Goal: Task Accomplishment & Management: Use online tool/utility

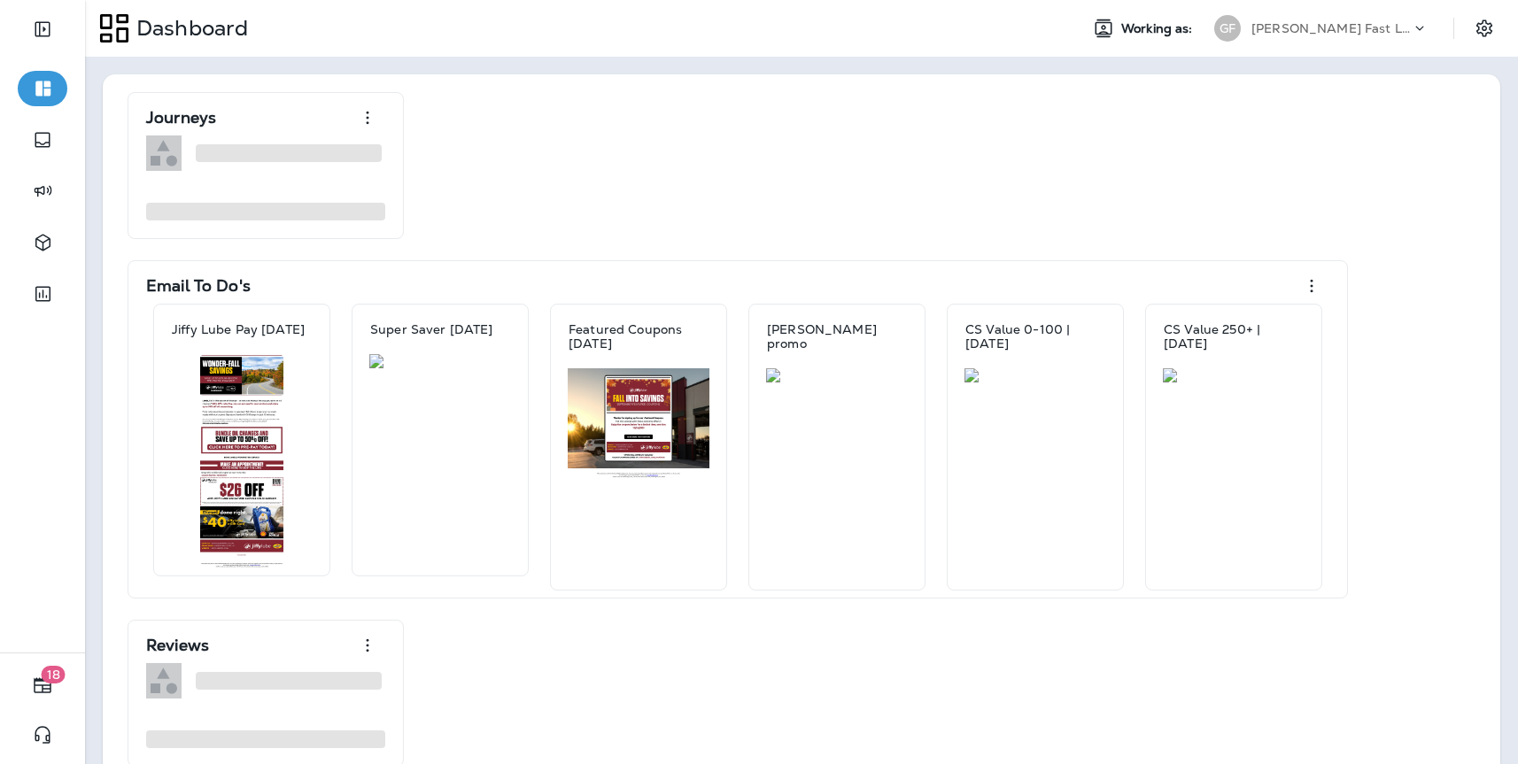
click at [1355, 32] on p "[PERSON_NAME] Fast Lube dba [PERSON_NAME]" at bounding box center [1331, 28] width 159 height 14
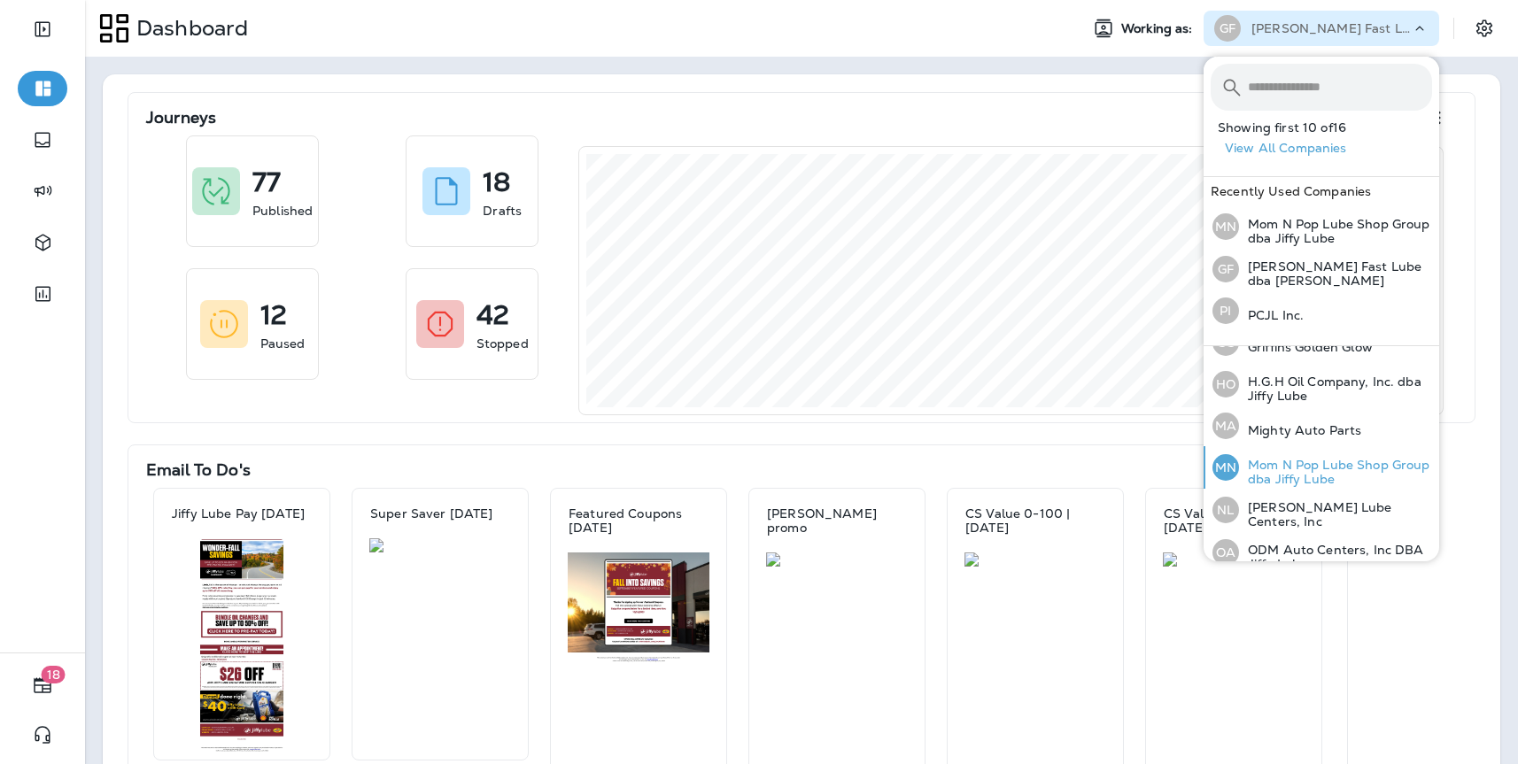
scroll to position [290, 0]
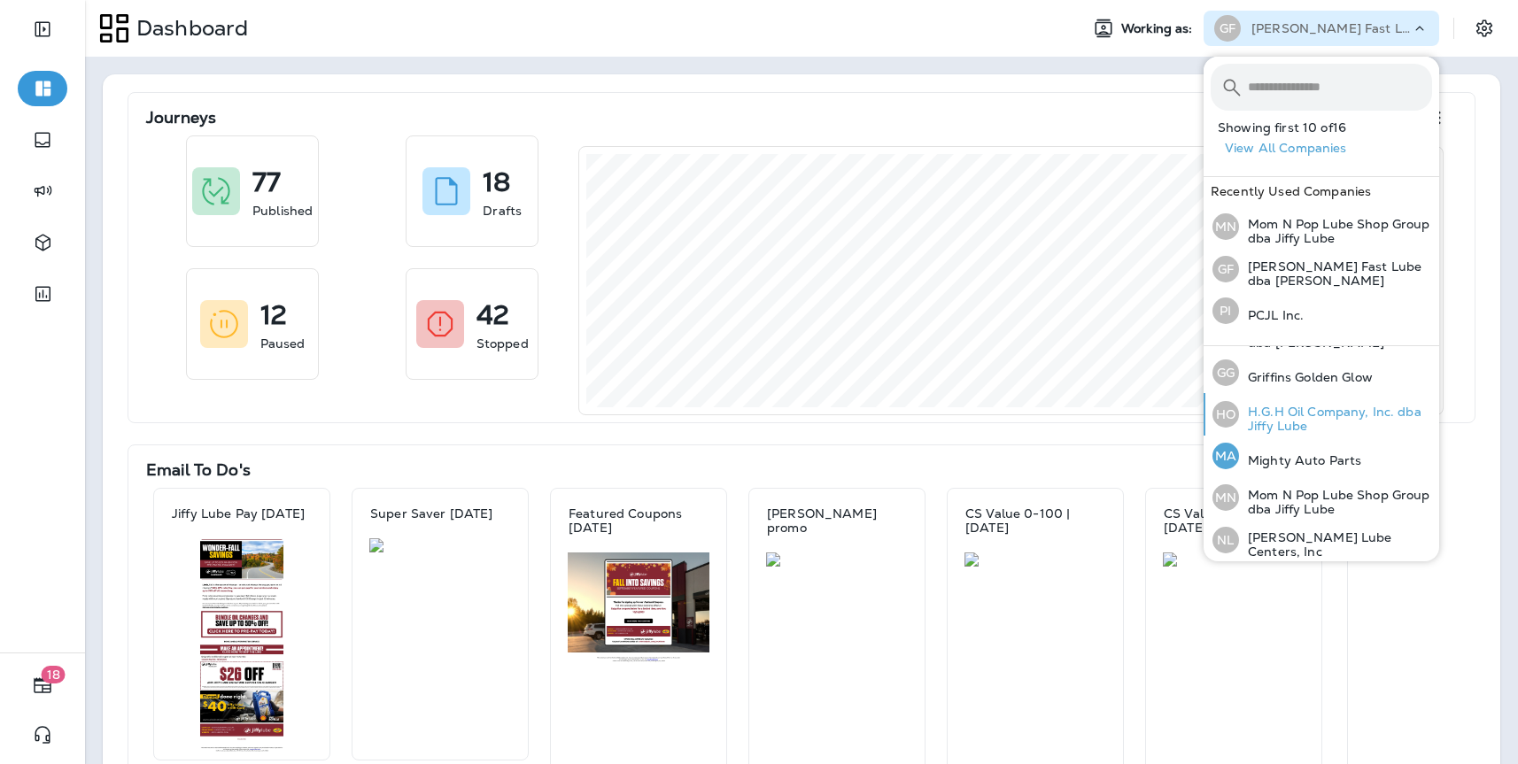
click at [1287, 420] on p "H.G.H Oil Company, Inc. dba Jiffy Lube" at bounding box center [1335, 419] width 193 height 28
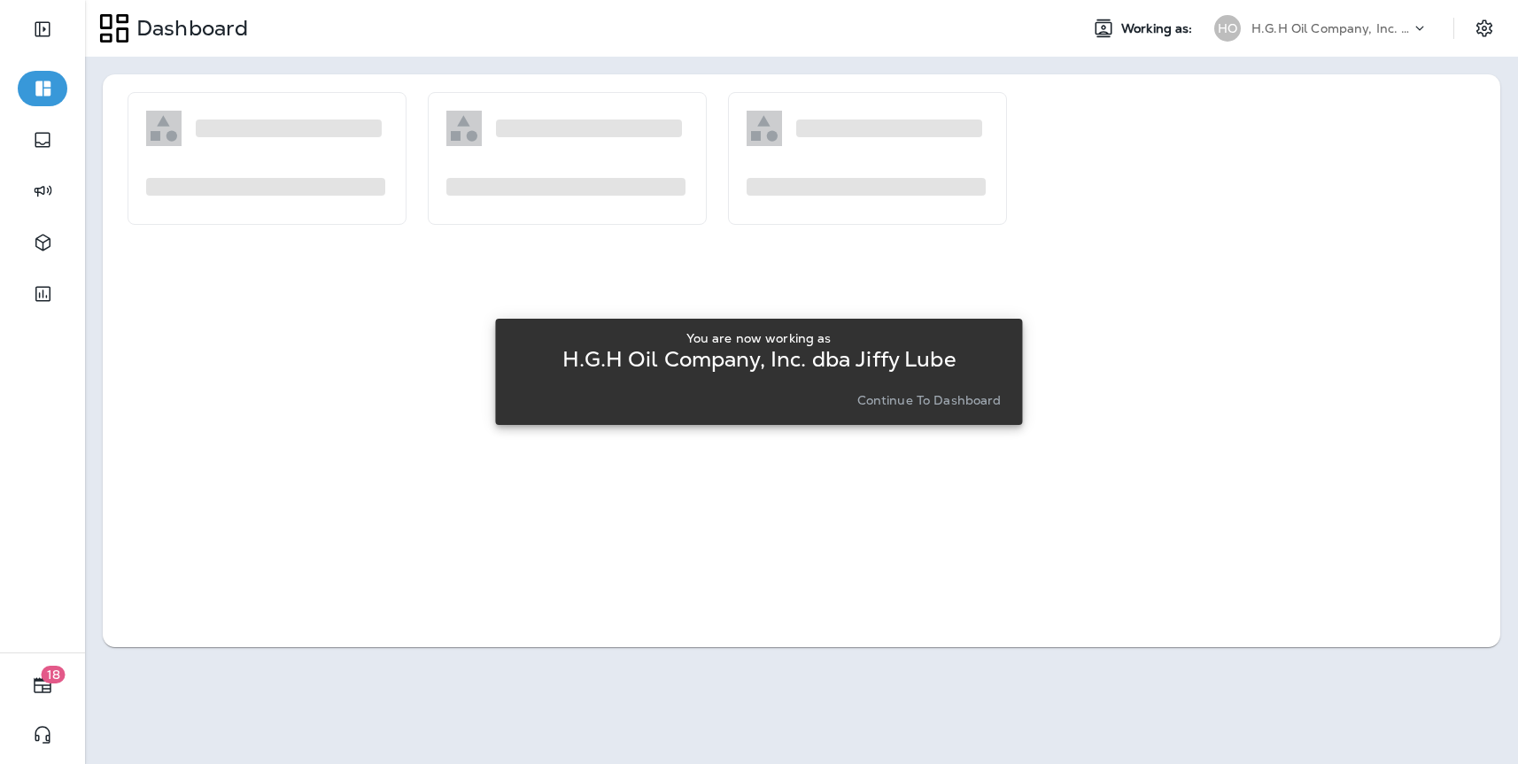
click at [871, 402] on p "Continue to Dashboard" at bounding box center [929, 400] width 144 height 14
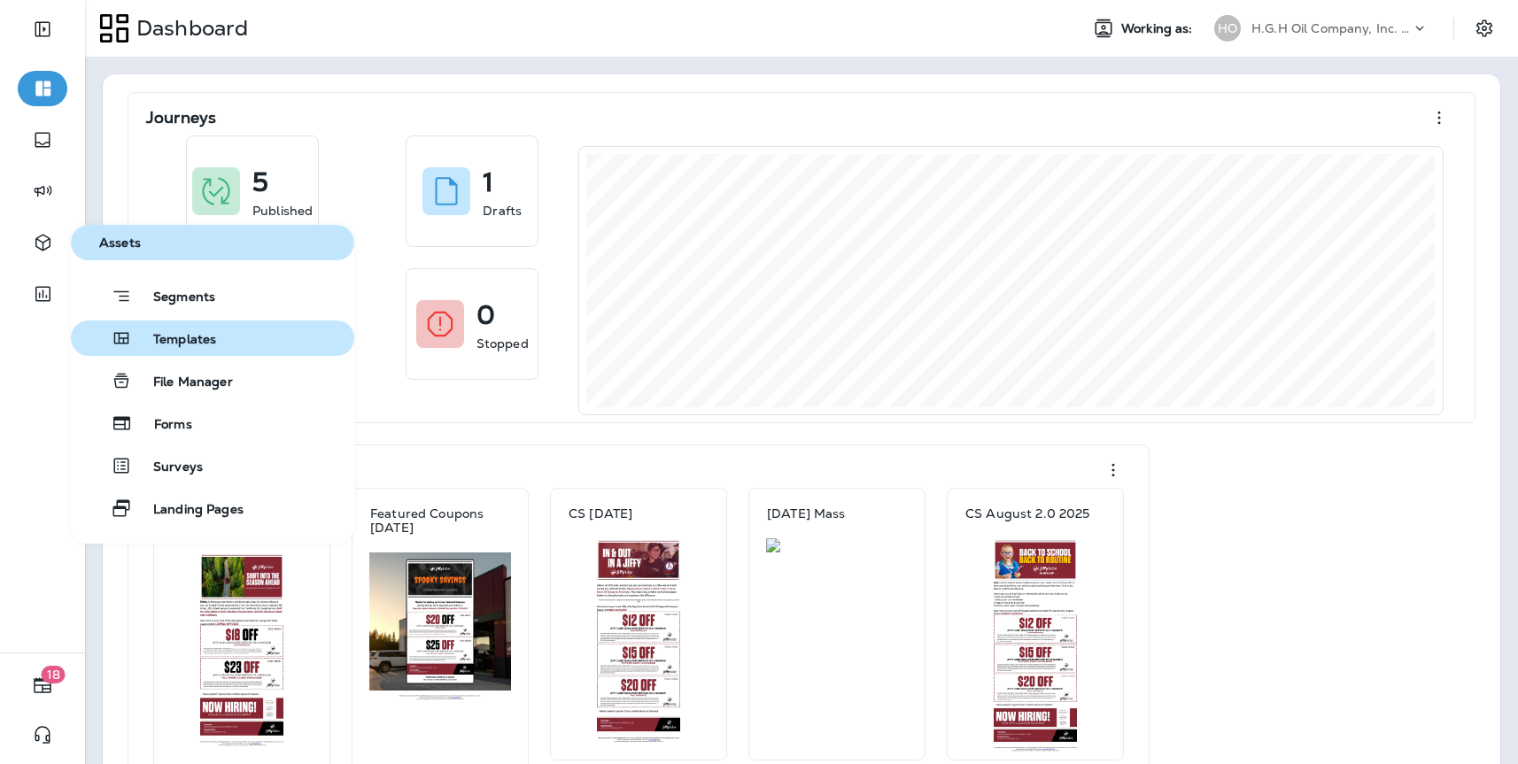
click at [170, 332] on span "Templates" at bounding box center [174, 340] width 84 height 17
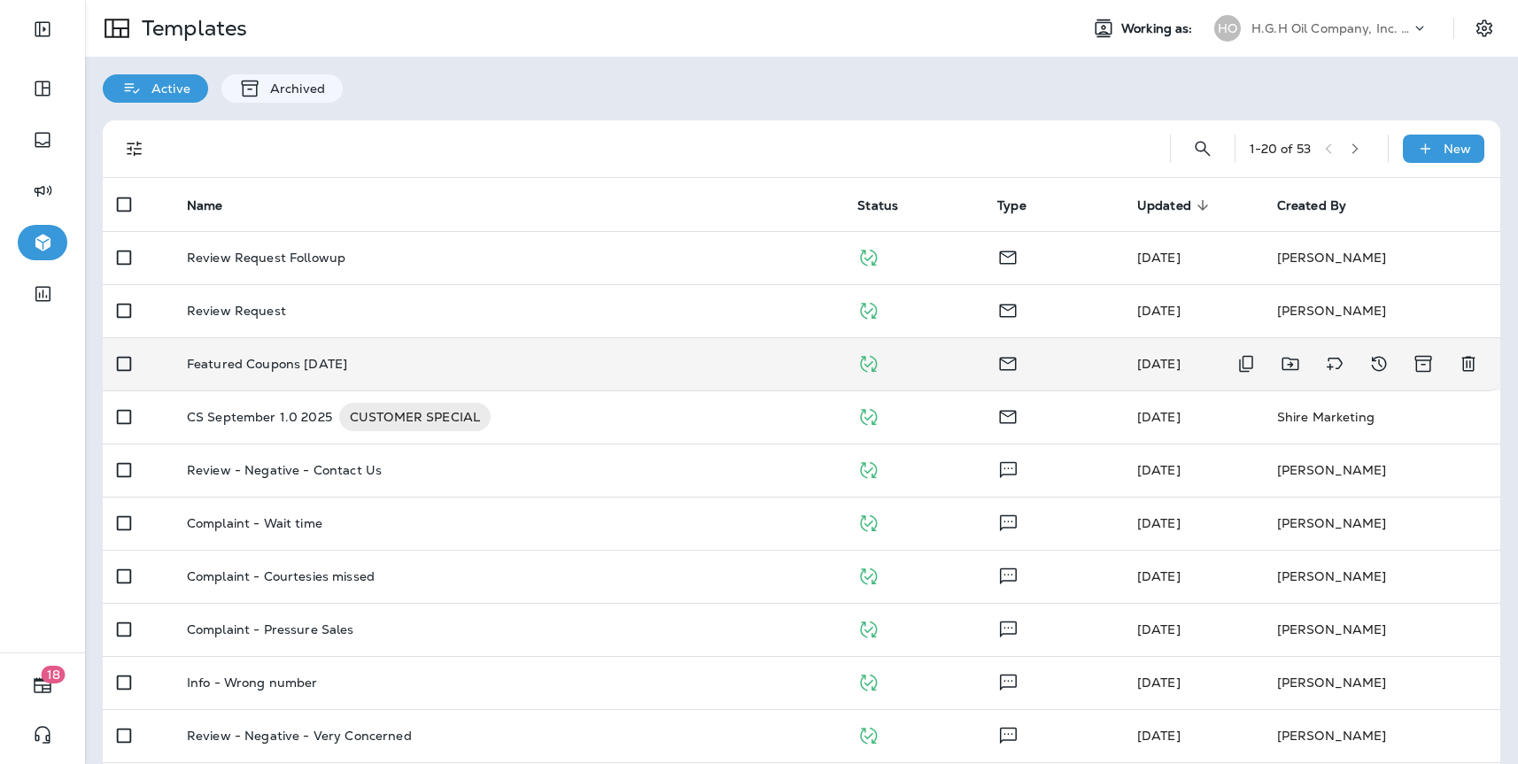
click at [320, 369] on p "Featured Coupons [DATE]" at bounding box center [267, 364] width 160 height 14
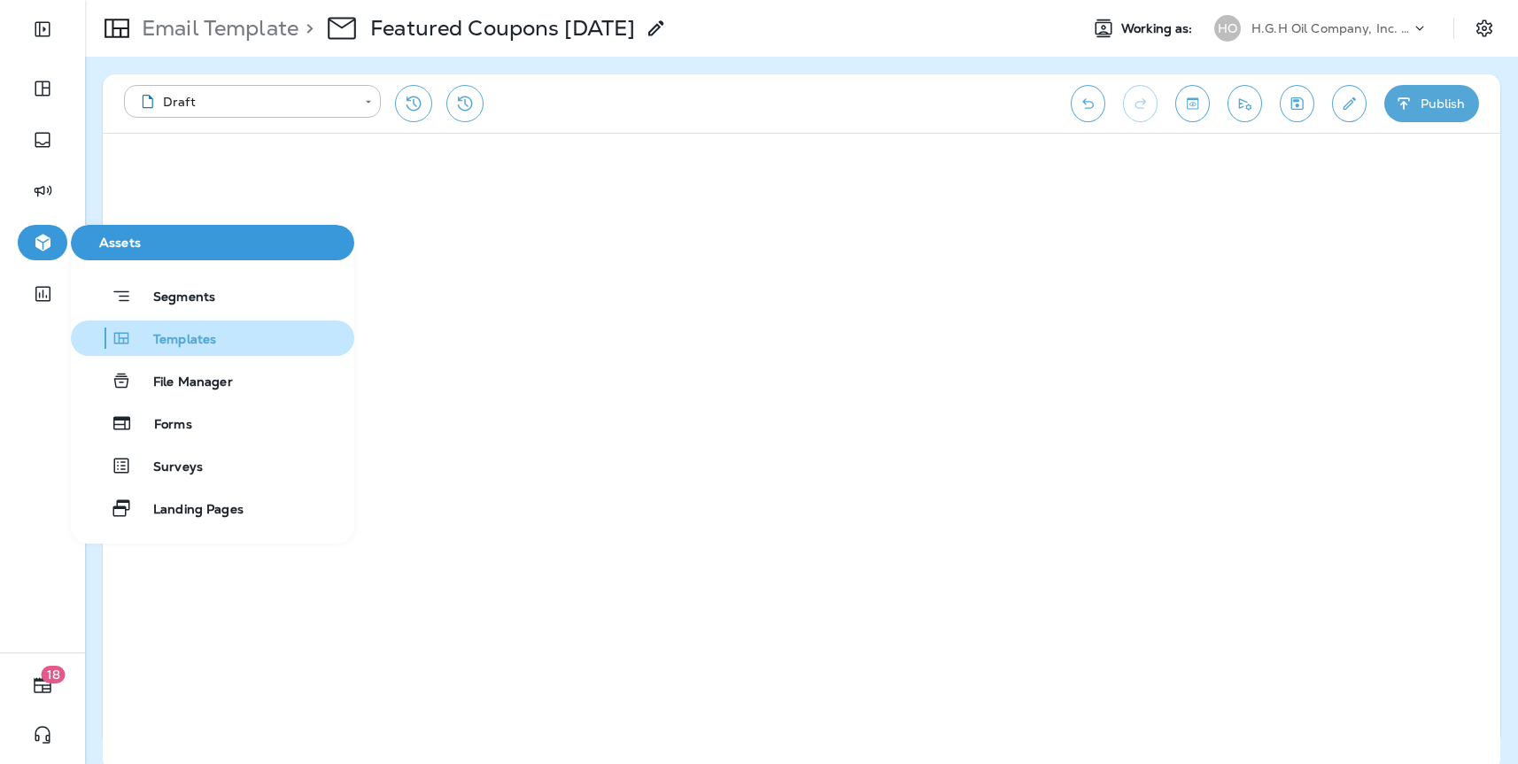
click at [182, 338] on span "Templates" at bounding box center [174, 340] width 84 height 17
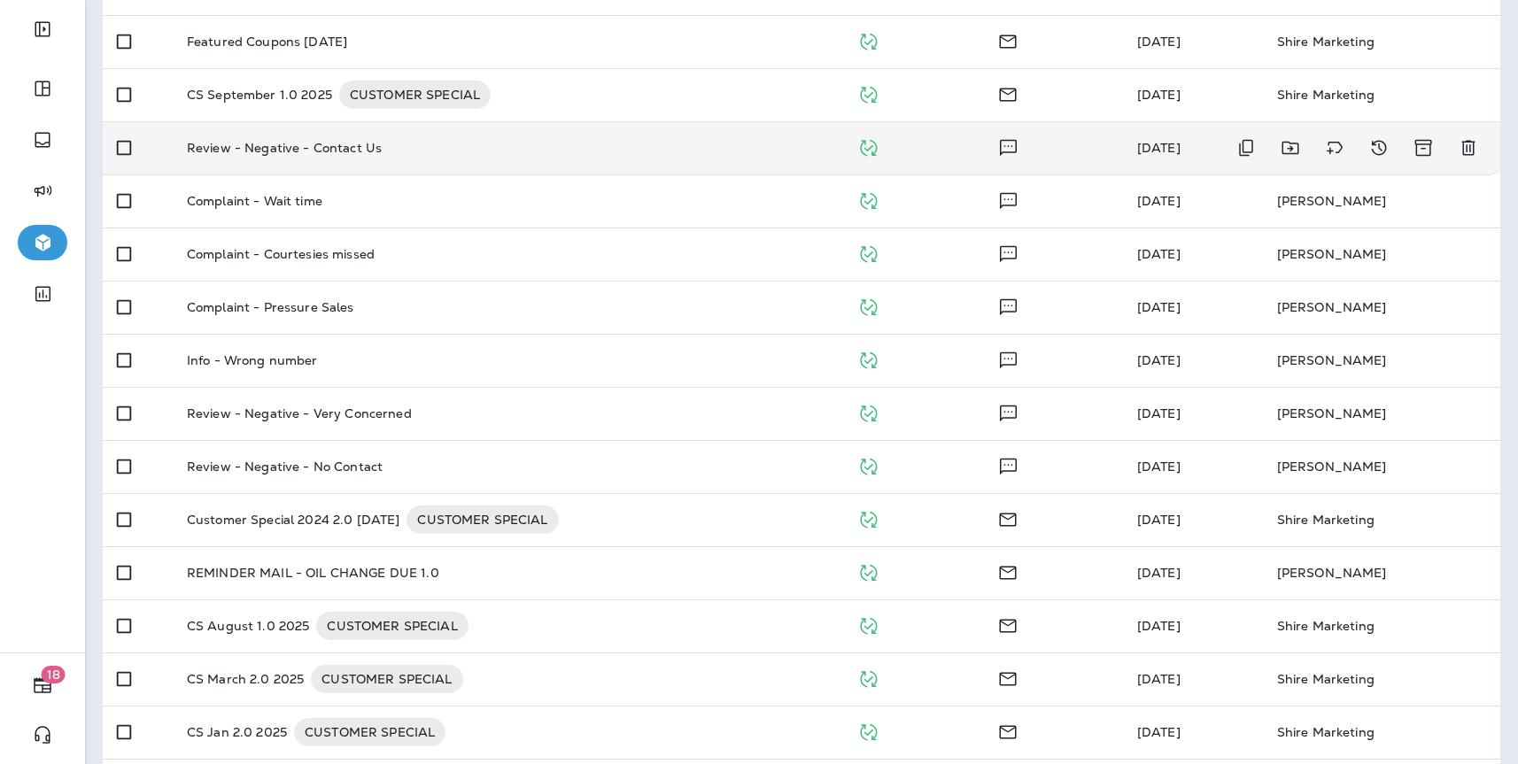
scroll to position [323, 0]
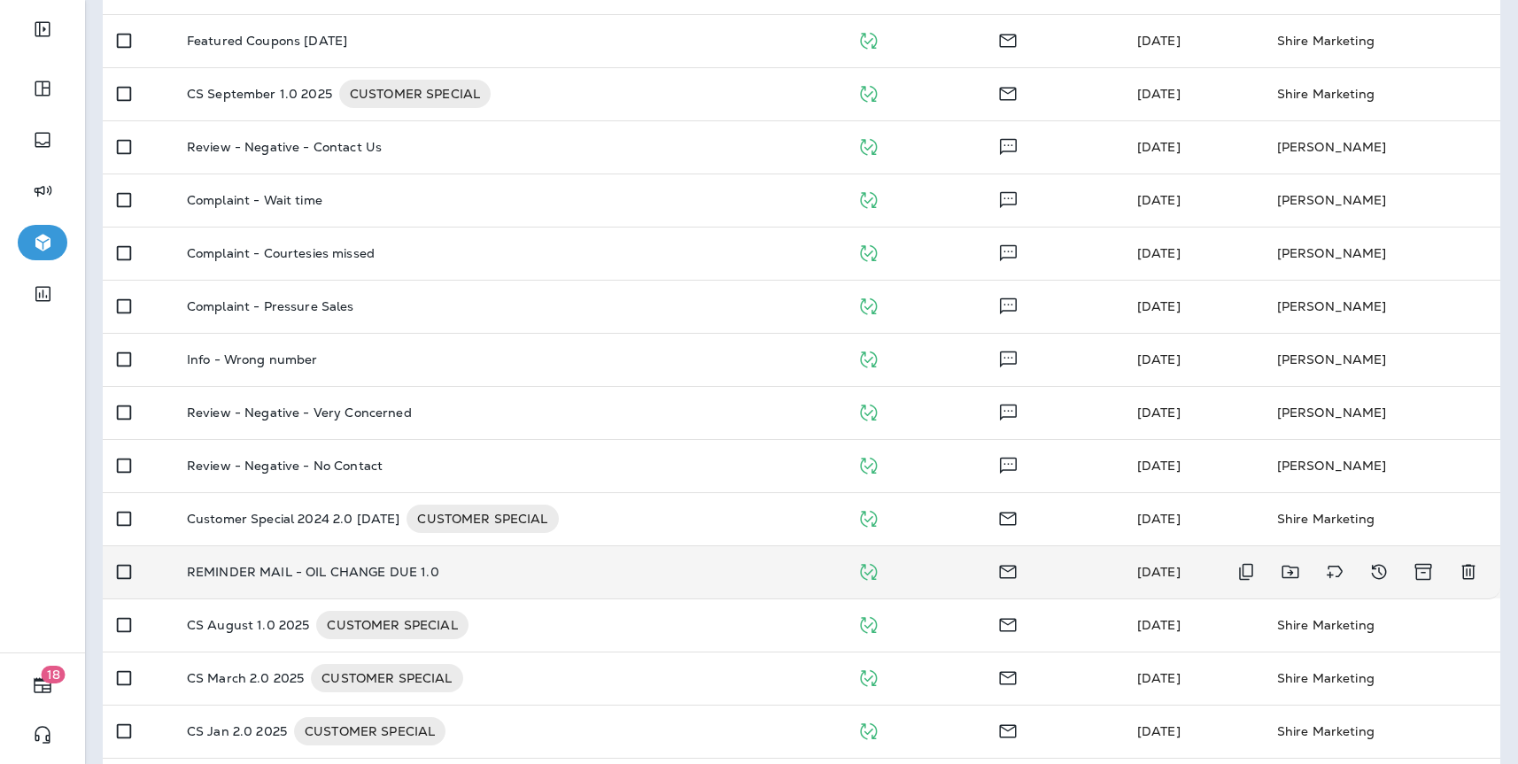
click at [353, 554] on td "REMINDER MAIL - OIL CHANGE DUE 1.0" at bounding box center [508, 572] width 671 height 53
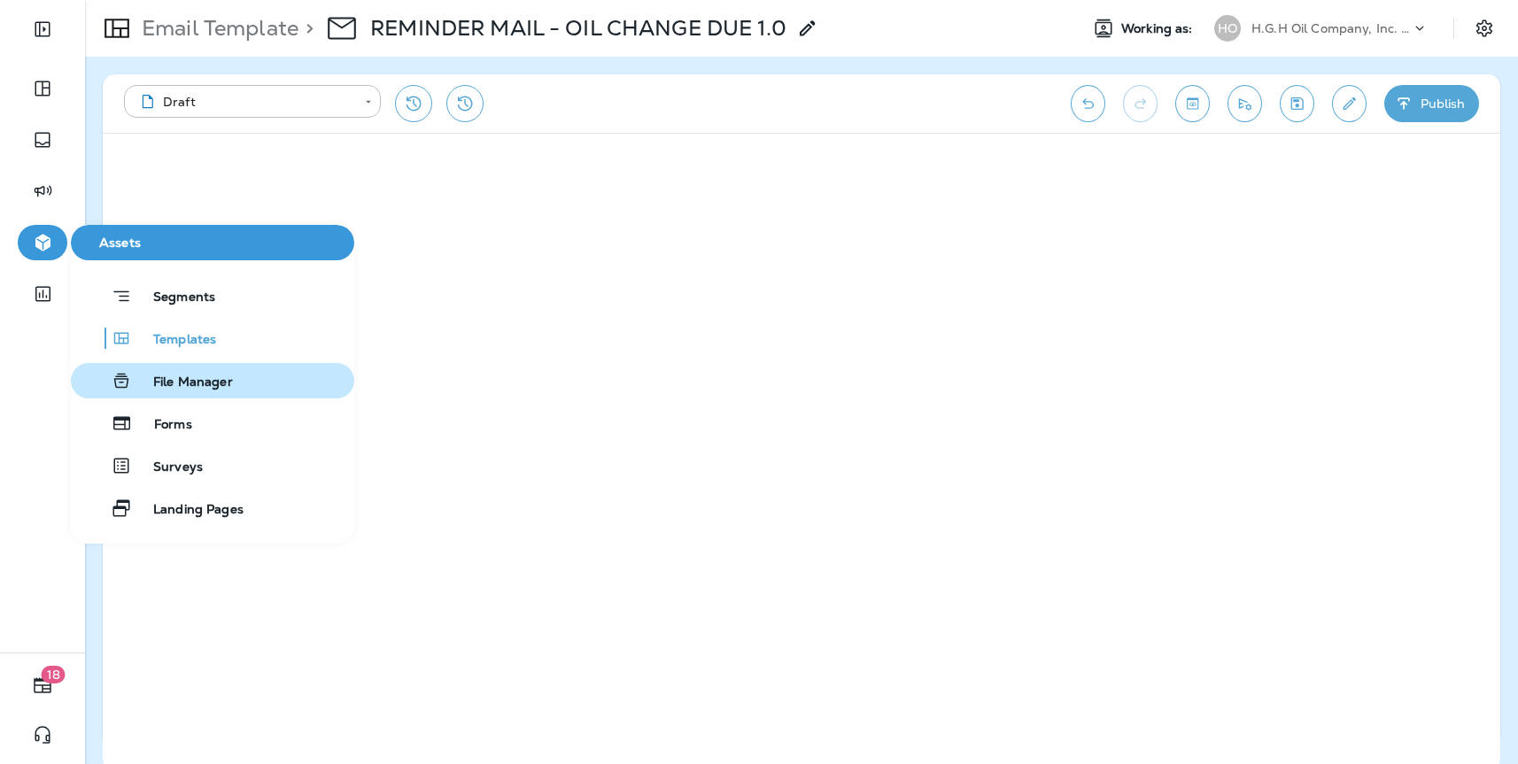
click at [206, 367] on button "File Manager" at bounding box center [212, 380] width 283 height 35
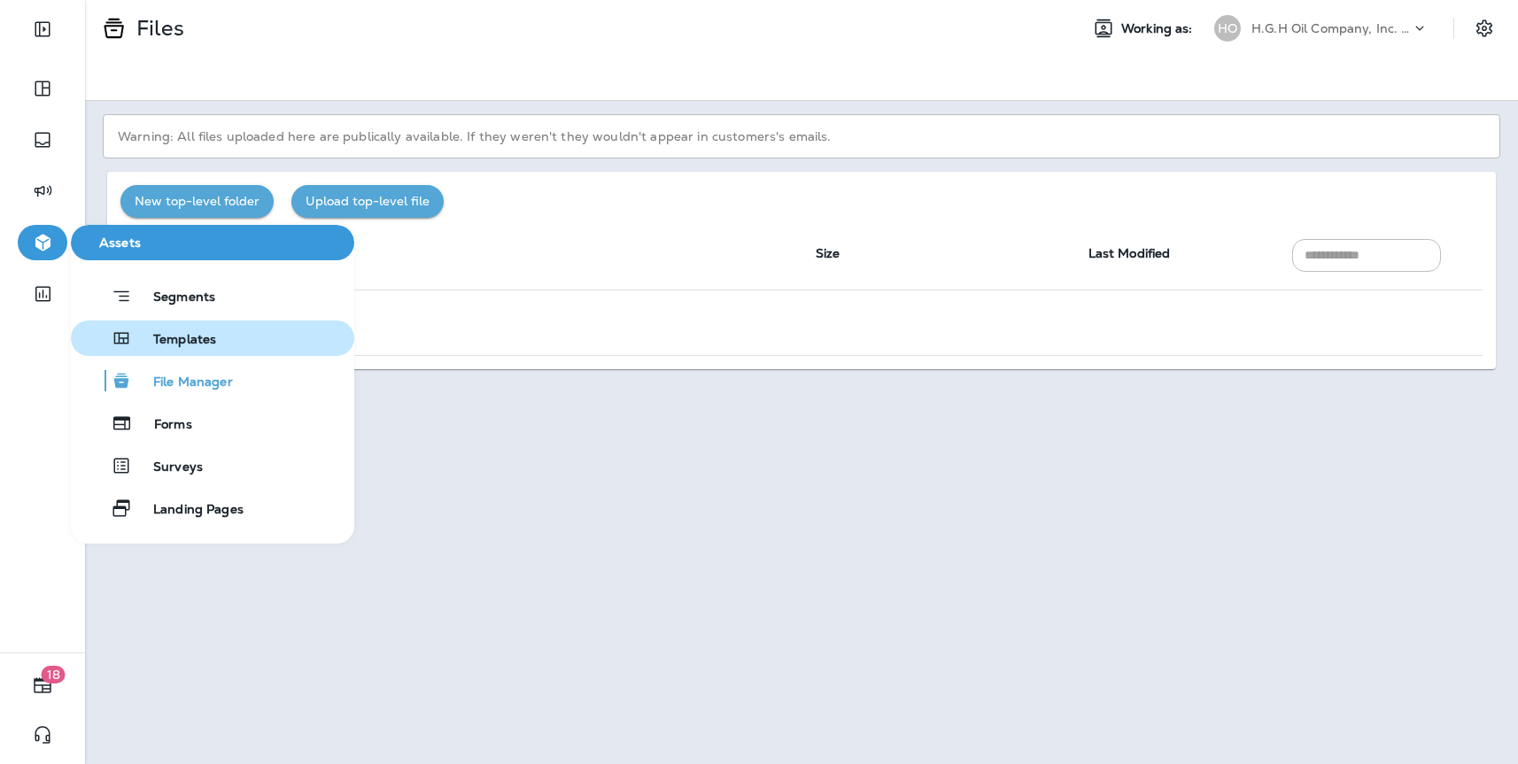
click at [156, 348] on span "Templates" at bounding box center [174, 340] width 84 height 17
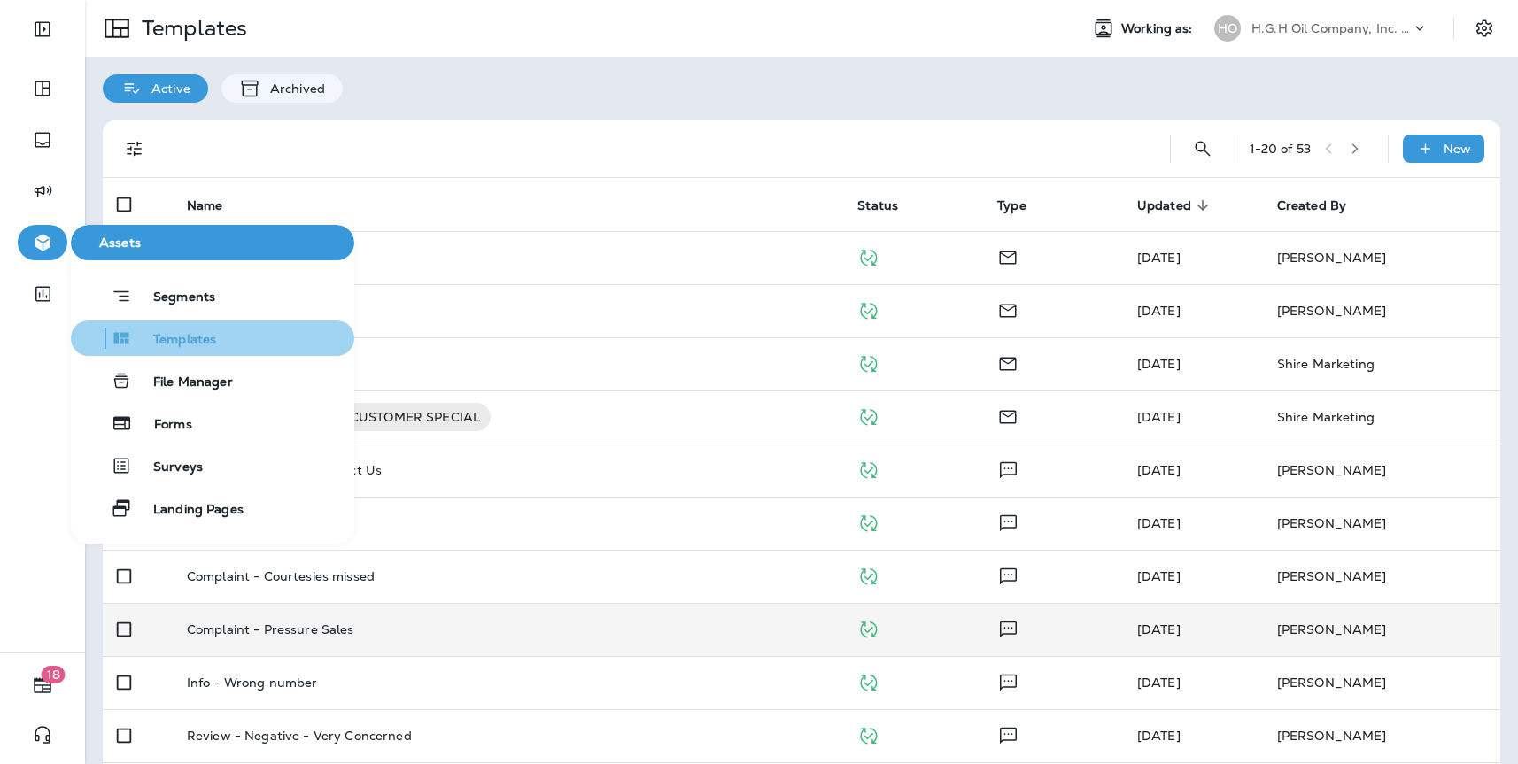
click at [144, 331] on div "Templates" at bounding box center [147, 338] width 138 height 21
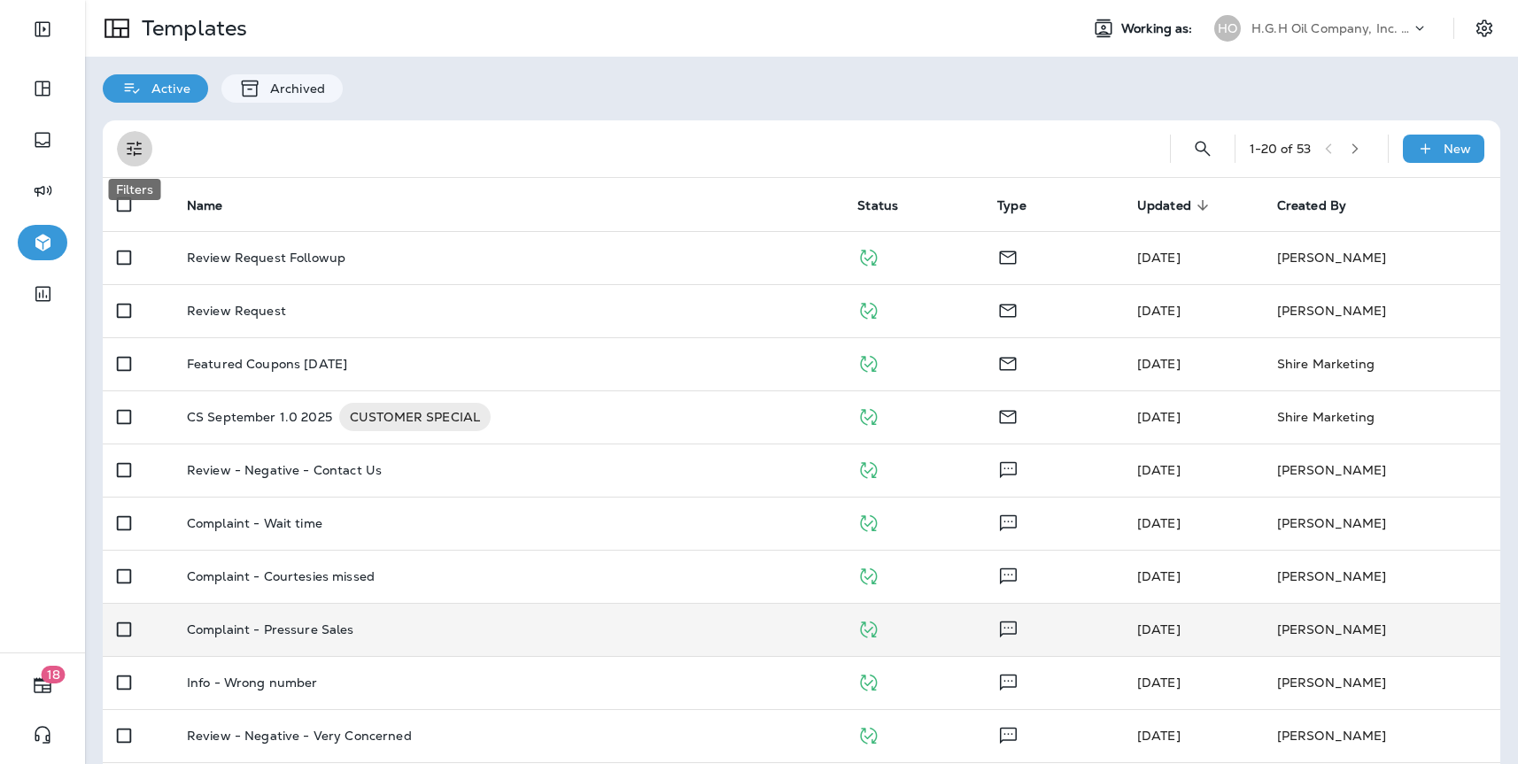
click at [140, 160] on button "Filters" at bounding box center [134, 148] width 35 height 35
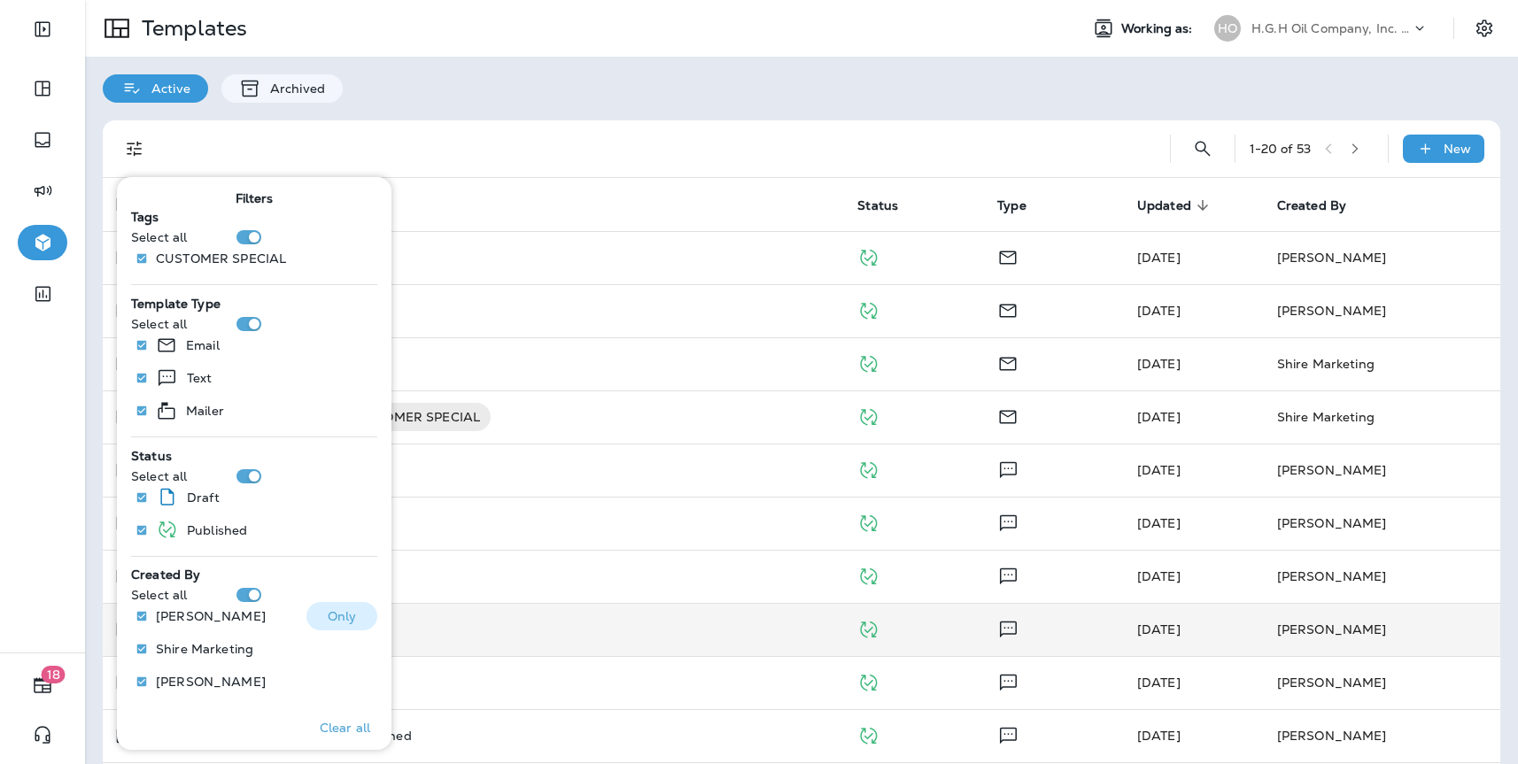
scroll to position [192, 0]
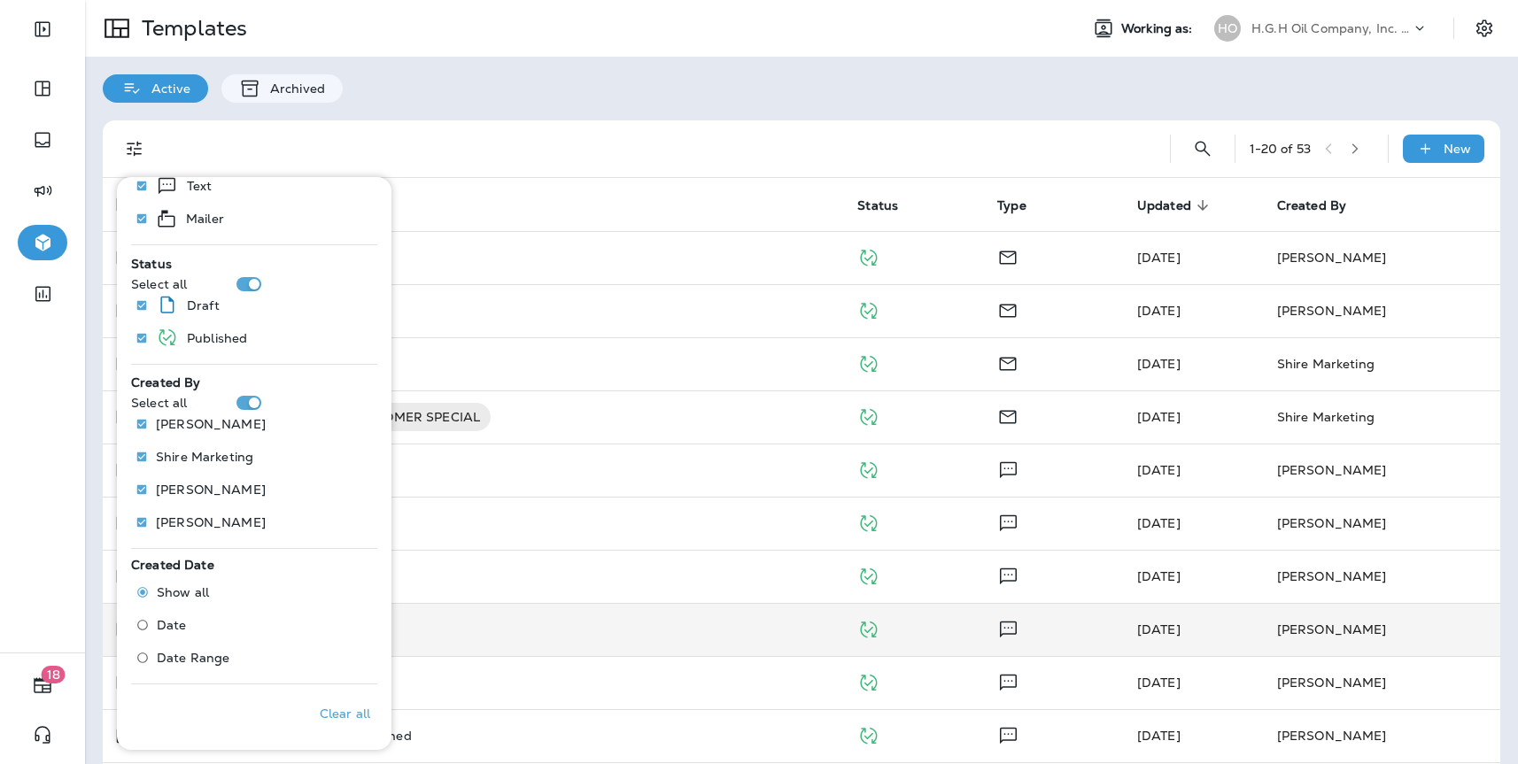
click at [169, 653] on span "Date Range" at bounding box center [193, 658] width 73 height 14
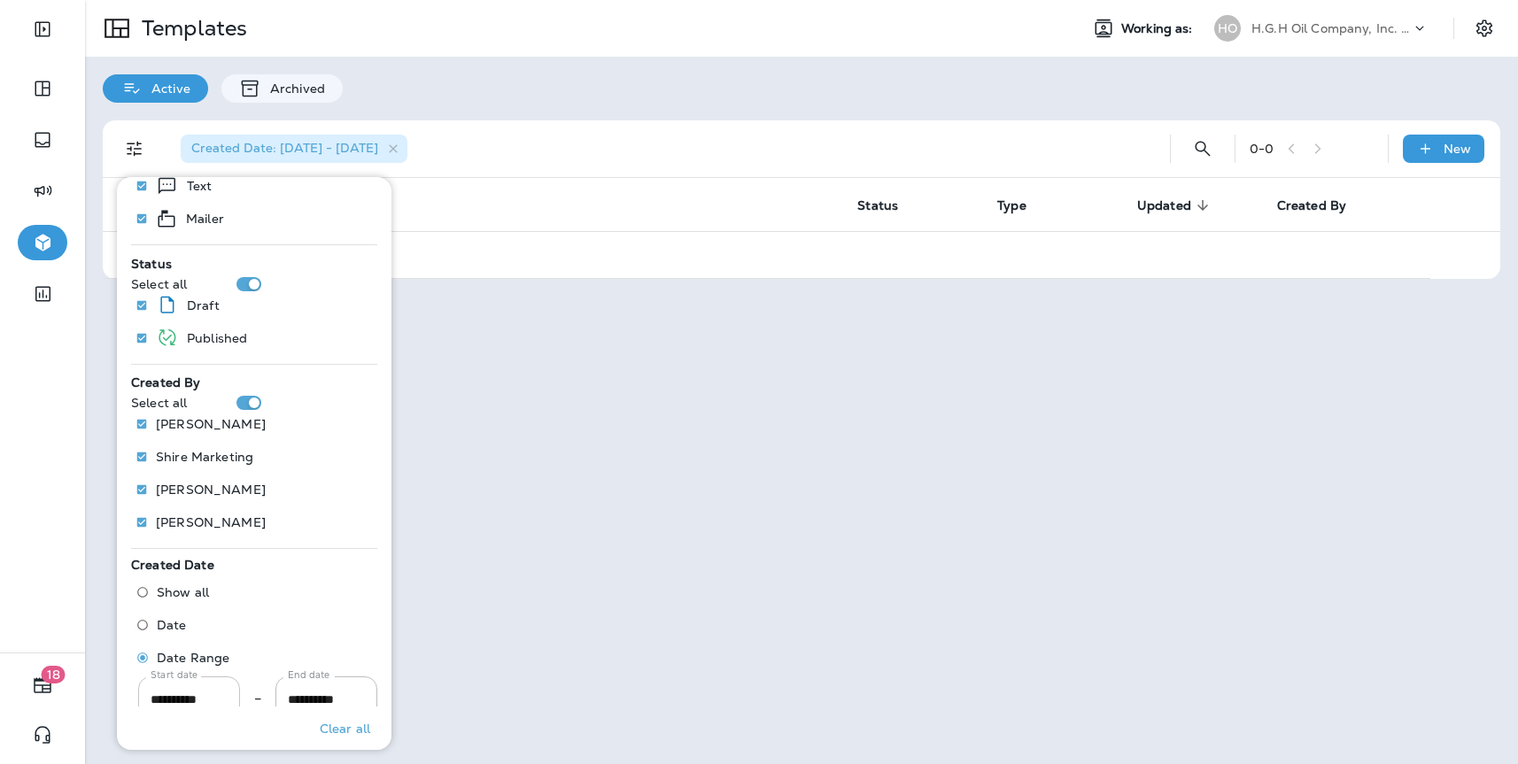
click at [163, 701] on input "**********" at bounding box center [189, 700] width 102 height 47
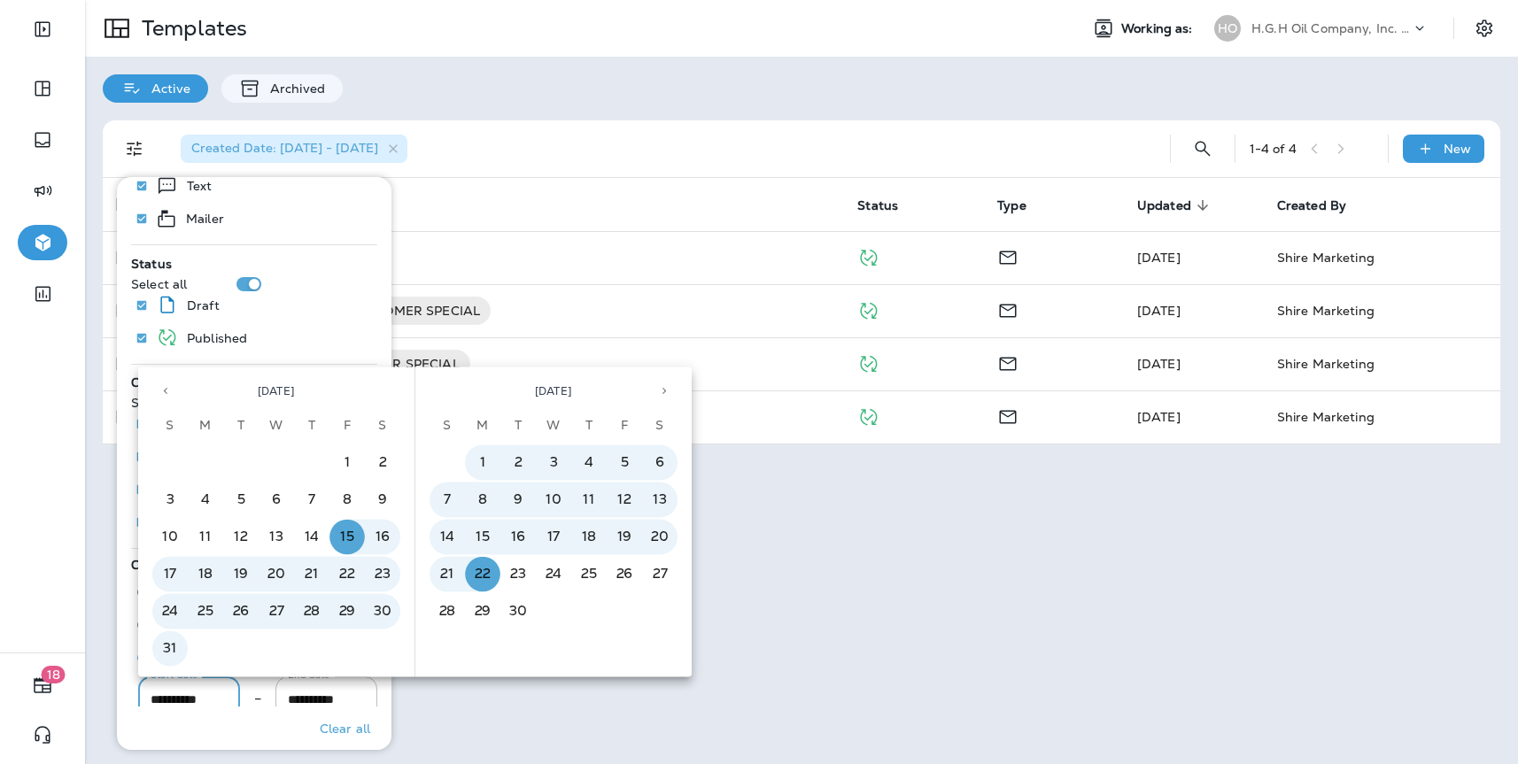
type input "**********"
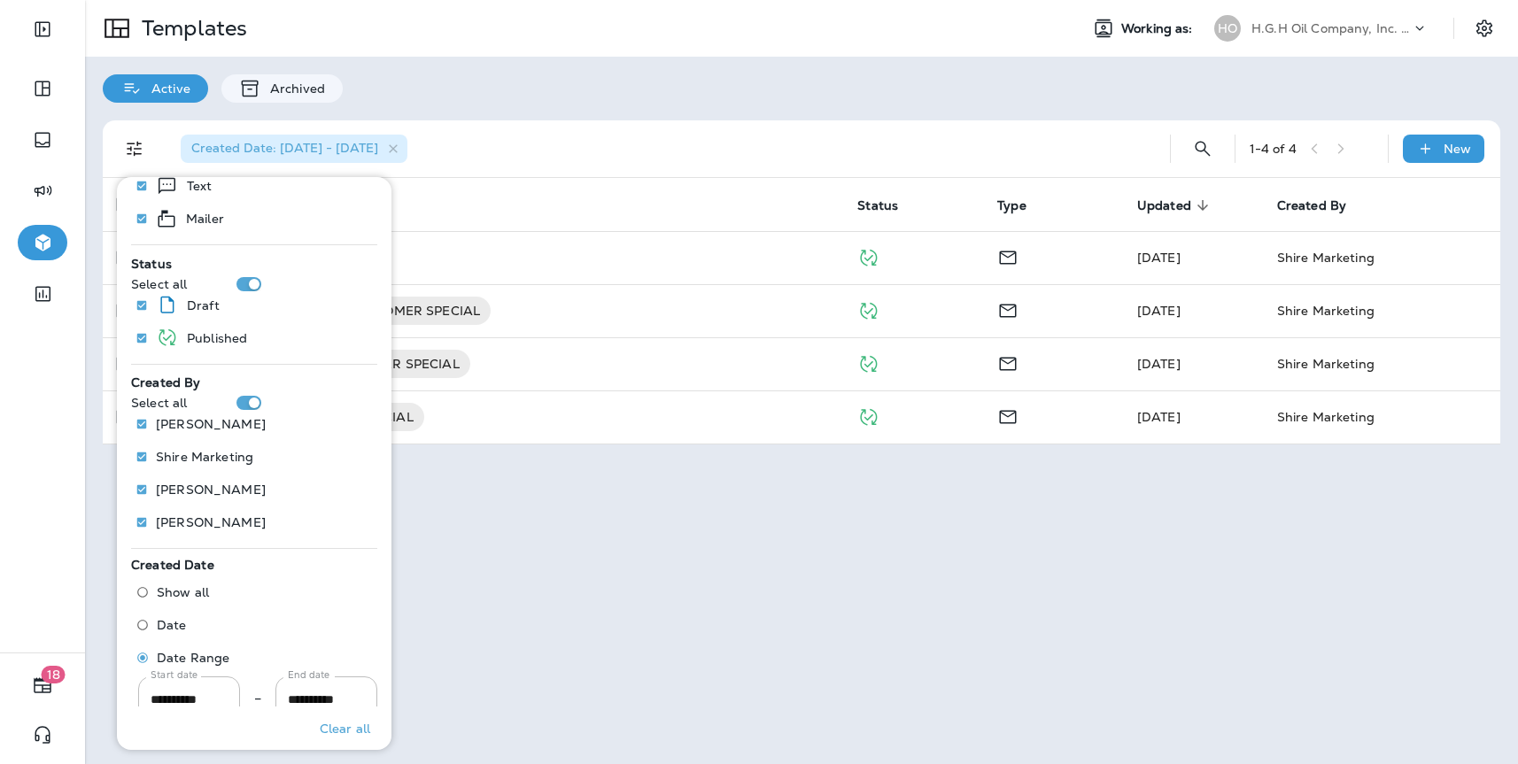
click at [825, 547] on div "Templates Working as: HO H.G.H Oil Company, Inc. dba Jiffy Lube Active Archived…" at bounding box center [801, 382] width 1433 height 764
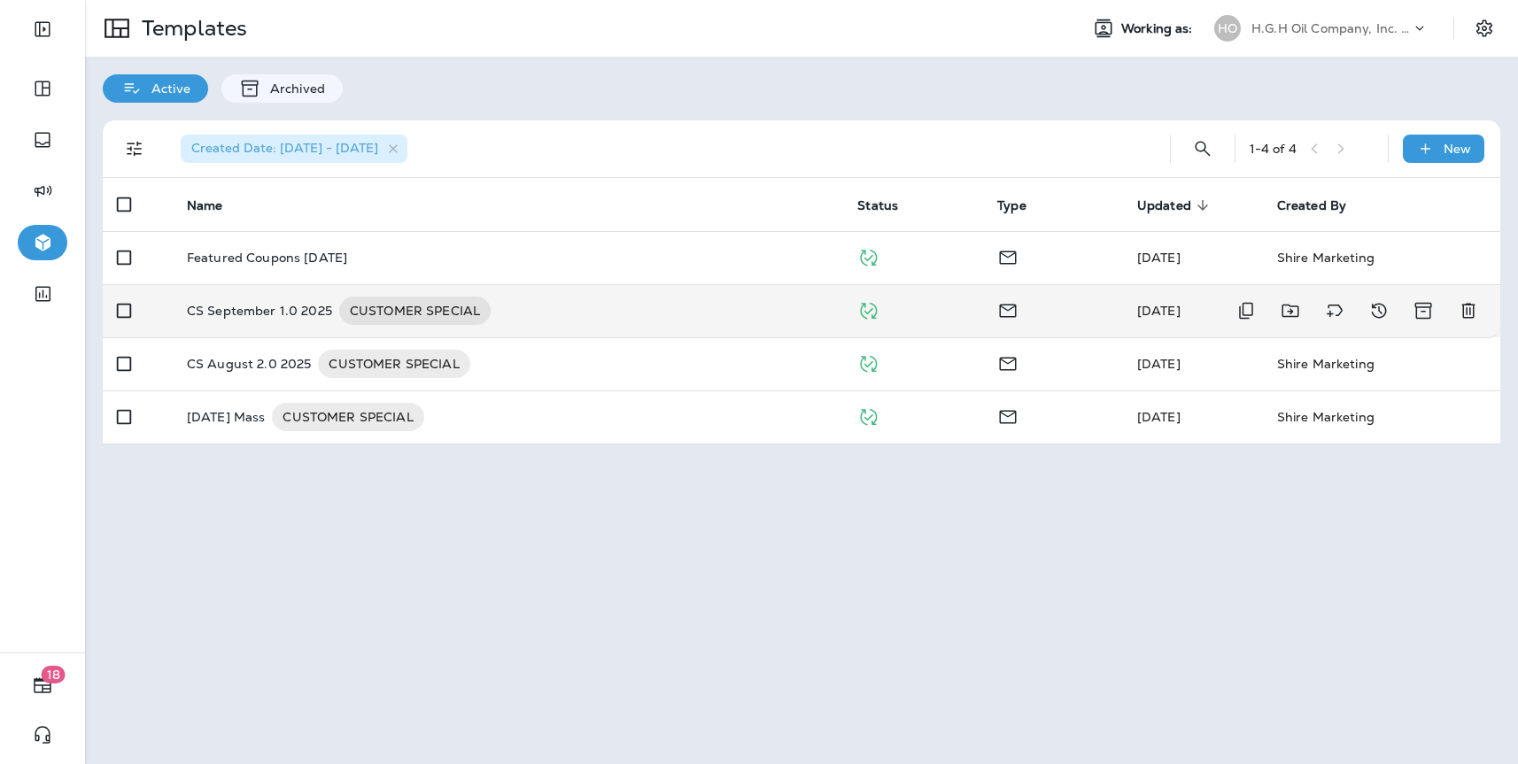
click at [359, 326] on td "CS September 1.0 2025 CUSTOMER SPECIAL" at bounding box center [508, 310] width 671 height 53
